Goal: Information Seeking & Learning: Learn about a topic

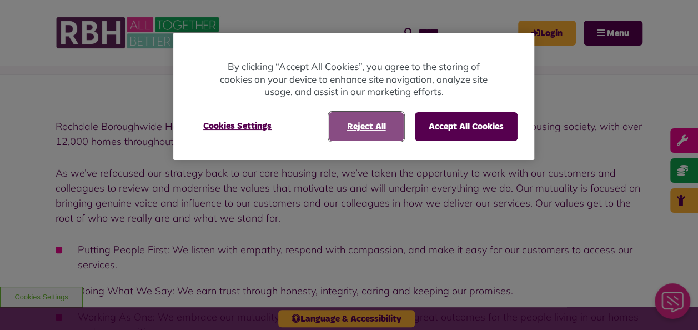
drag, startPoint x: 370, startPoint y: 120, endPoint x: 371, endPoint y: 127, distance: 6.2
click at [370, 121] on button "Reject All" at bounding box center [366, 126] width 75 height 29
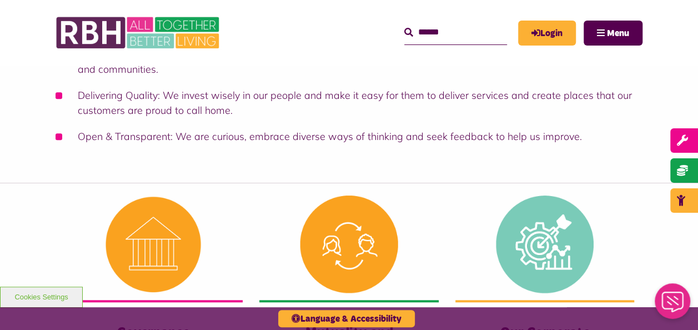
scroll to position [610, 0]
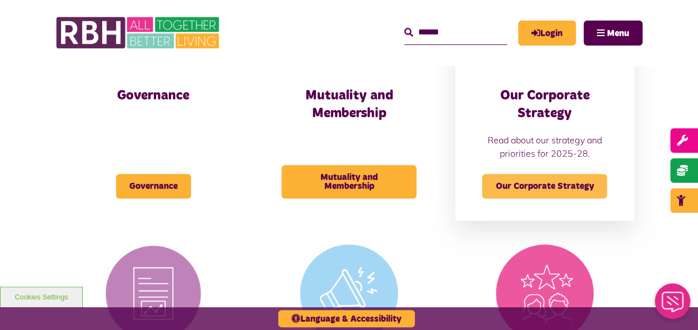
click at [568, 186] on span "Our Corporate Strategy" at bounding box center [544, 186] width 125 height 24
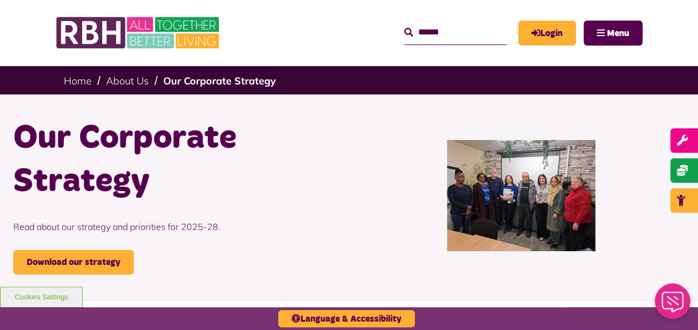
click at [487, 195] on img at bounding box center [521, 195] width 148 height 111
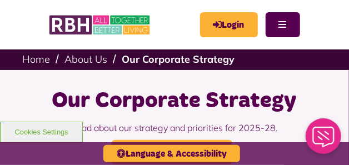
drag, startPoint x: 286, startPoint y: 114, endPoint x: 282, endPoint y: 81, distance: 33.0
click at [282, 81] on div "Our Corporate Strategy Read about our strategy and priorities for 2025-28. Down…" at bounding box center [174, 125] width 349 height 111
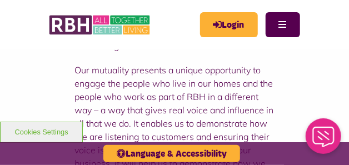
scroll to position [694, 0]
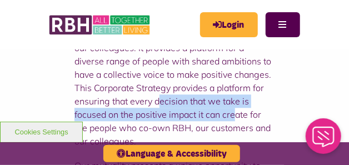
drag, startPoint x: 210, startPoint y: 97, endPoint x: 140, endPoint y: 94, distance: 70.0
click at [140, 94] on p "We are proud to be the first and largest co-owned Mutual Society in the housing…" at bounding box center [174, 68] width 200 height 160
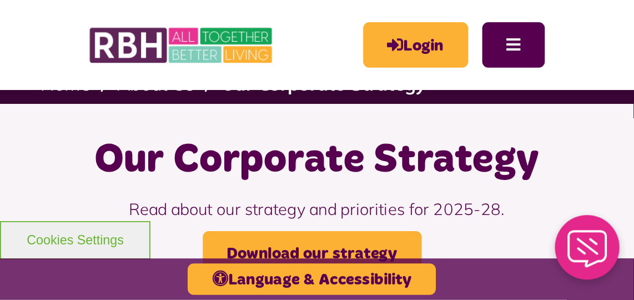
scroll to position [0, 0]
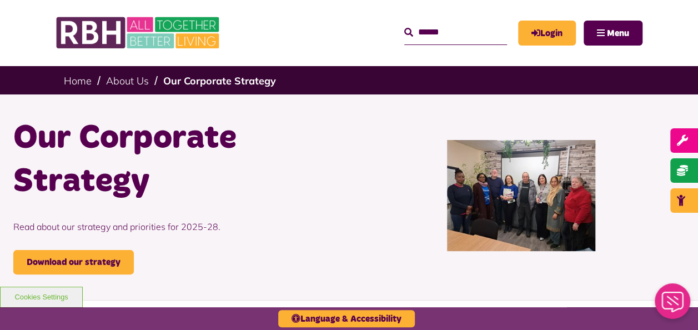
click at [479, 199] on img at bounding box center [521, 195] width 148 height 111
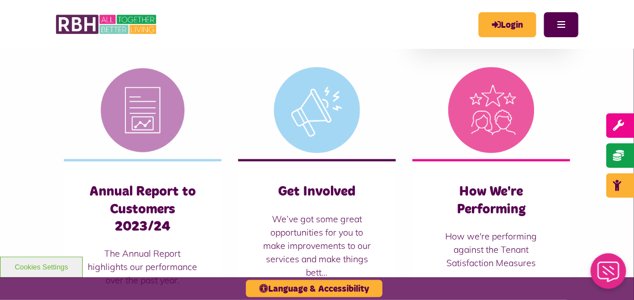
scroll to position [691, 0]
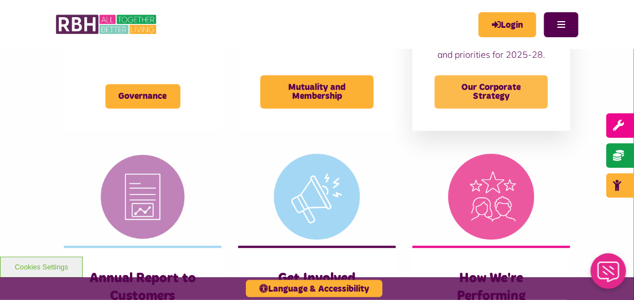
click at [484, 75] on span "Our Corporate Strategy" at bounding box center [491, 91] width 113 height 33
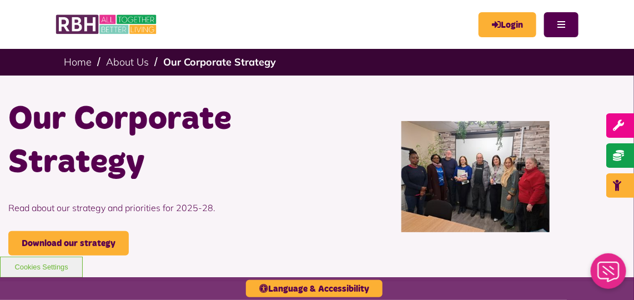
drag, startPoint x: 429, startPoint y: 165, endPoint x: 435, endPoint y: 201, distance: 36.5
click at [435, 201] on img at bounding box center [475, 176] width 148 height 111
click at [467, 184] on img at bounding box center [475, 176] width 148 height 111
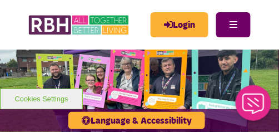
click at [234, 28] on button "Menu" at bounding box center [233, 24] width 34 height 25
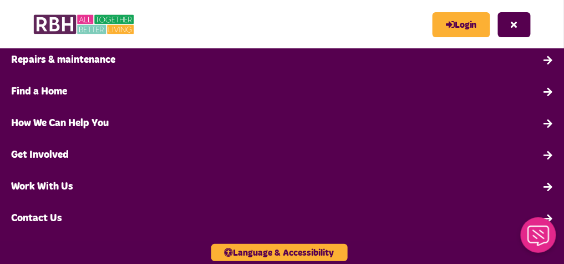
scroll to position [139, 0]
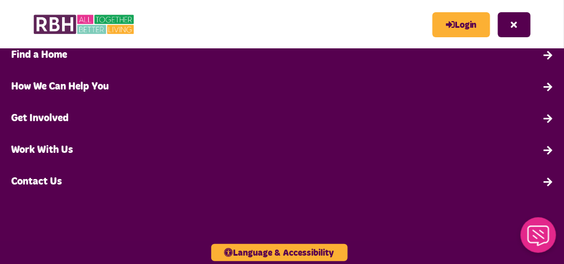
click at [34, 131] on link "Work With Us" at bounding box center [282, 150] width 564 height 32
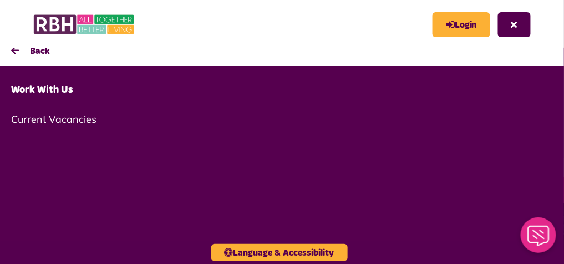
scroll to position [0, 0]
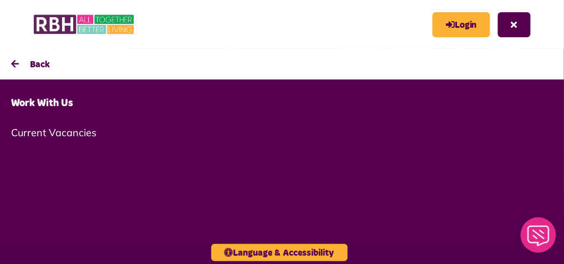
click at [73, 103] on link "Work With Us" at bounding box center [282, 104] width 564 height 32
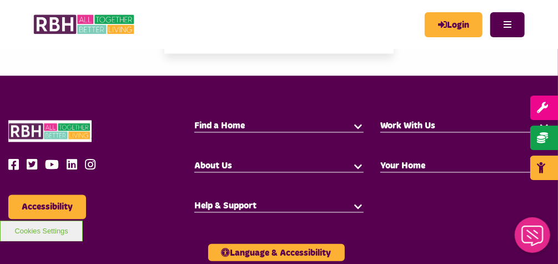
scroll to position [888, 0]
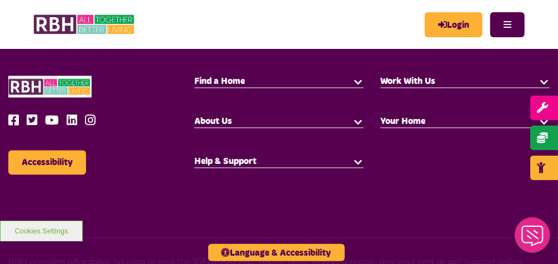
click at [493, 78] on h5 "Work With Us" at bounding box center [464, 81] width 169 height 12
click at [491, 81] on h5 "Work With Us" at bounding box center [464, 81] width 169 height 12
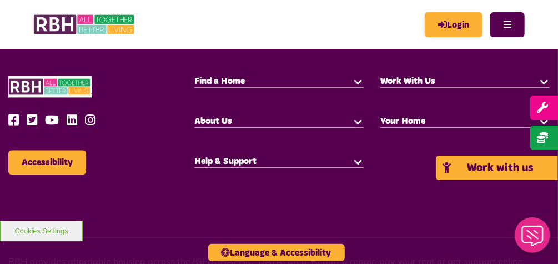
click at [534, 174] on link "Work with us" at bounding box center [497, 167] width 122 height 24
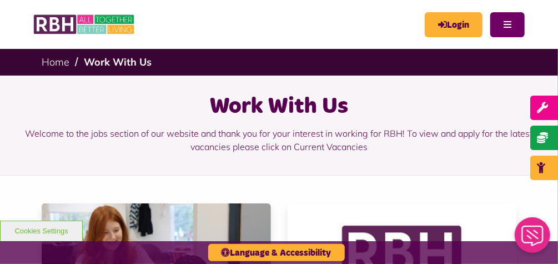
click at [514, 18] on button "Menu" at bounding box center [507, 24] width 34 height 25
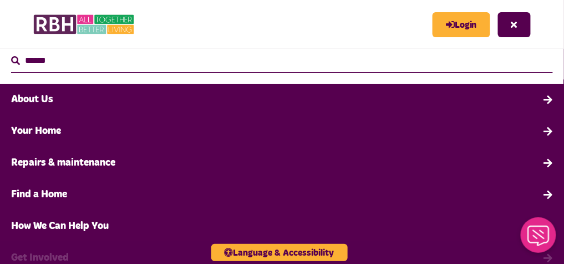
drag, startPoint x: 47, startPoint y: 99, endPoint x: 54, endPoint y: 104, distance: 8.3
click at [47, 100] on link "About Us" at bounding box center [282, 100] width 564 height 32
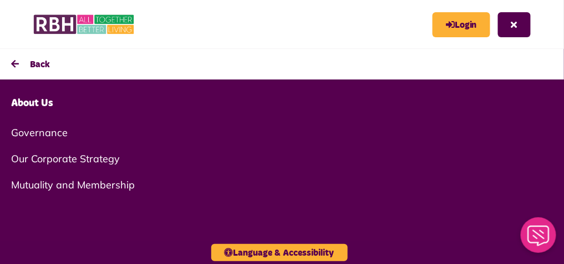
click at [45, 124] on link "Governance" at bounding box center [282, 132] width 564 height 26
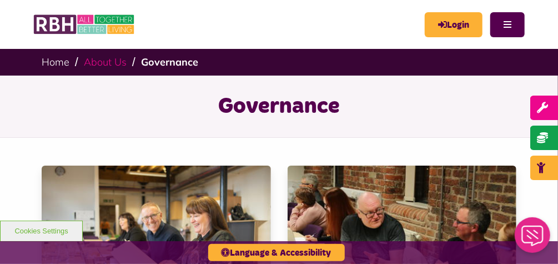
click at [107, 63] on link "About Us" at bounding box center [105, 61] width 43 height 13
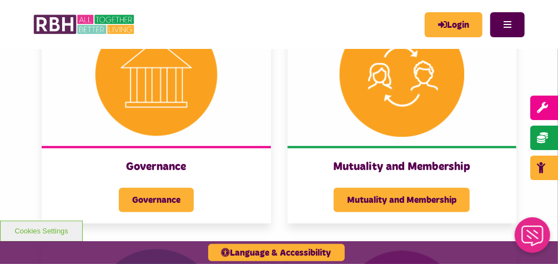
scroll to position [444, 0]
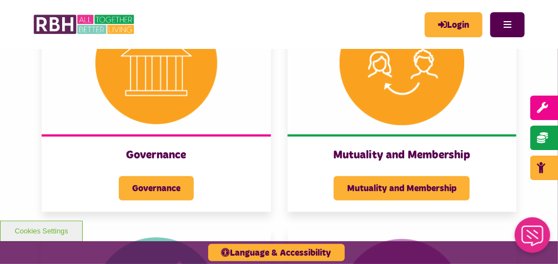
click at [401, 84] on img at bounding box center [401, 62] width 229 height 143
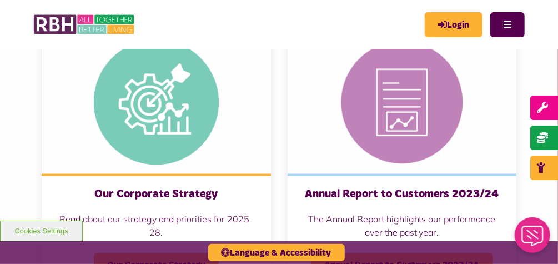
scroll to position [666, 0]
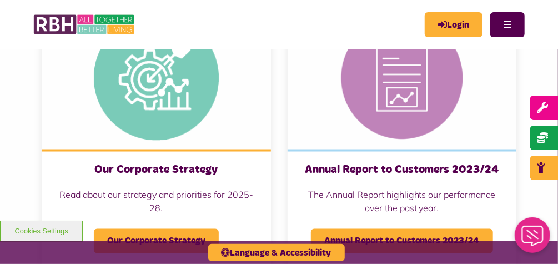
click at [398, 92] on img at bounding box center [401, 77] width 229 height 143
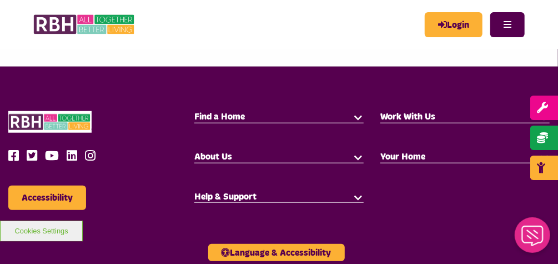
scroll to position [222, 0]
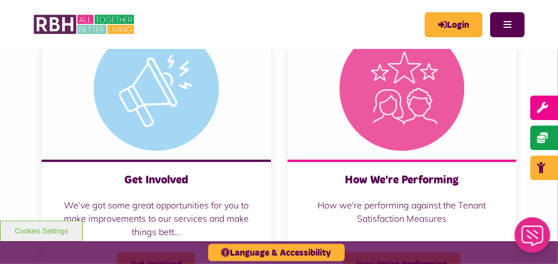
scroll to position [888, 0]
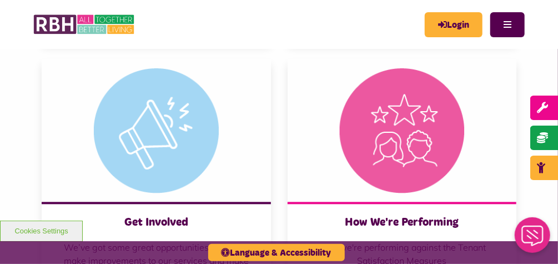
click at [410, 131] on img at bounding box center [401, 130] width 229 height 143
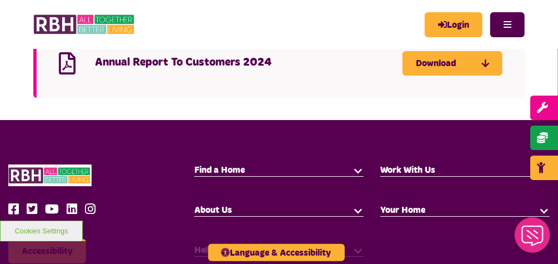
scroll to position [1465, 0]
